Goal: Task Accomplishment & Management: Manage account settings

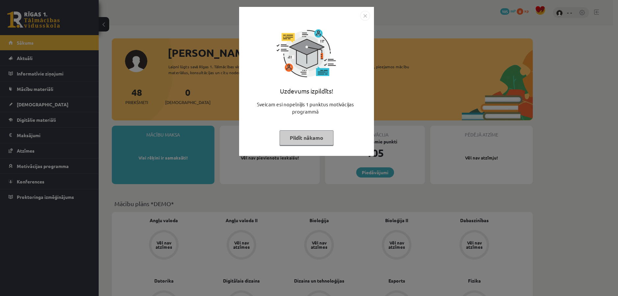
click at [364, 15] on img "Close" at bounding box center [365, 16] width 10 height 10
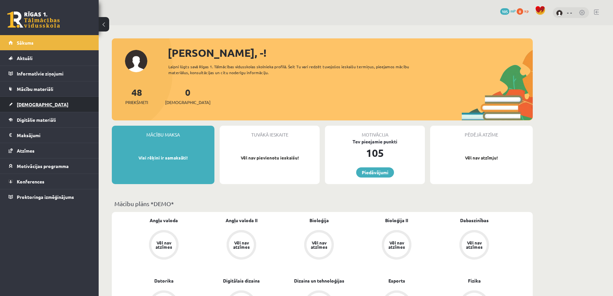
click at [40, 104] on link "[DEMOGRAPHIC_DATA]" at bounding box center [50, 104] width 82 height 15
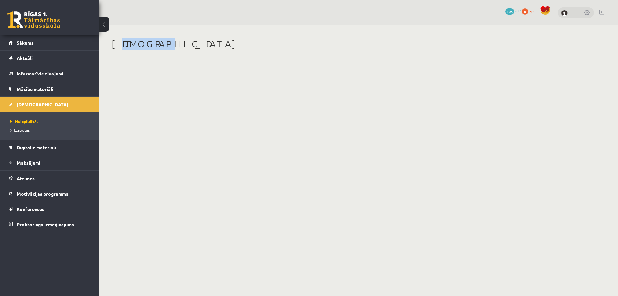
drag, startPoint x: 116, startPoint y: 47, endPoint x: 179, endPoint y: 36, distance: 63.8
click at [174, 38] on div "[DEMOGRAPHIC_DATA]" at bounding box center [322, 51] width 447 height 53
click at [115, 22] on div "0 Dāvanas 105 mP 0 xp - -" at bounding box center [358, 12] width 519 height 25
click at [106, 22] on button at bounding box center [104, 24] width 11 height 14
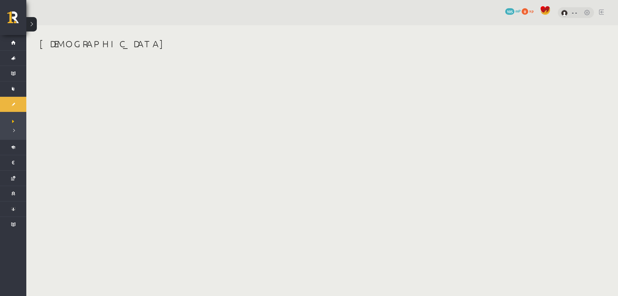
drag, startPoint x: 587, startPoint y: 11, endPoint x: 587, endPoint y: 23, distance: 12.5
click at [587, 13] on link at bounding box center [587, 13] width 7 height 7
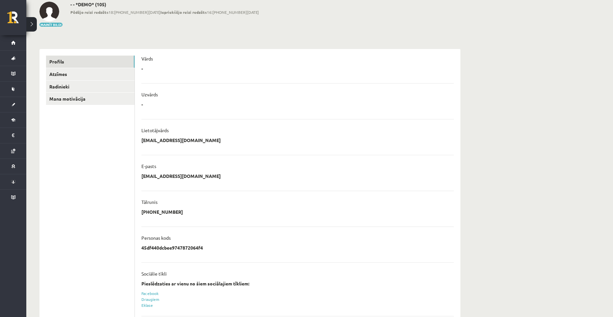
scroll to position [80, 0]
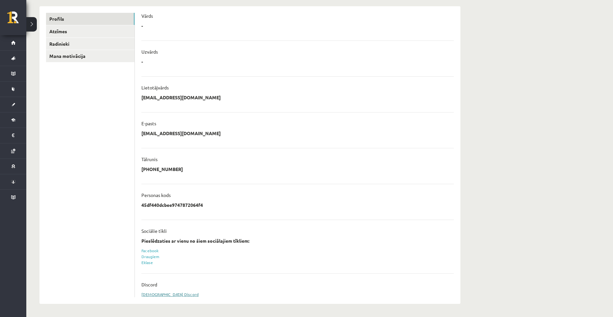
click at [160, 294] on link "Sasaistīt Discord" at bounding box center [169, 294] width 57 height 5
